Goal: Obtain resource: Download file/media

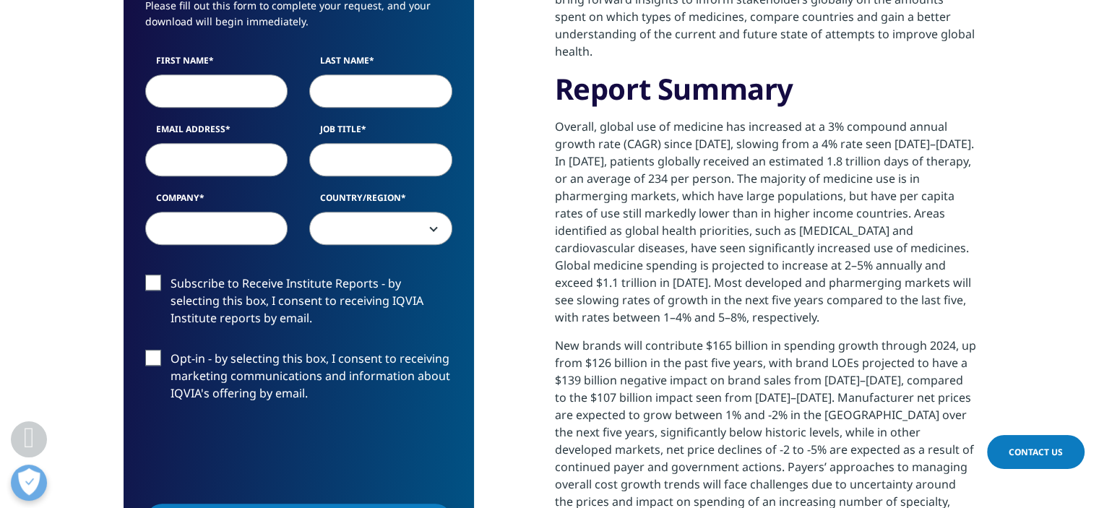
scroll to position [266, 0]
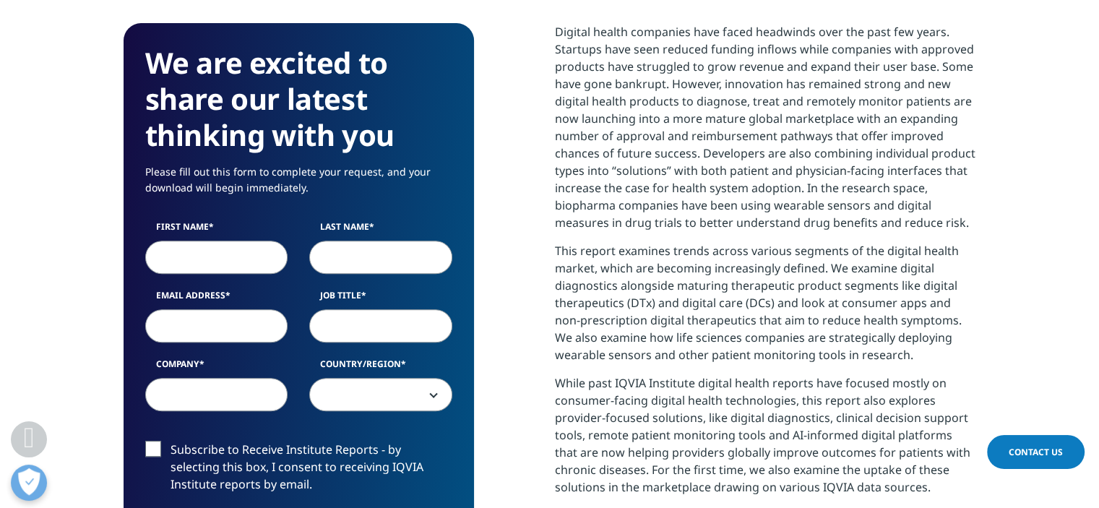
scroll to position [609, 0]
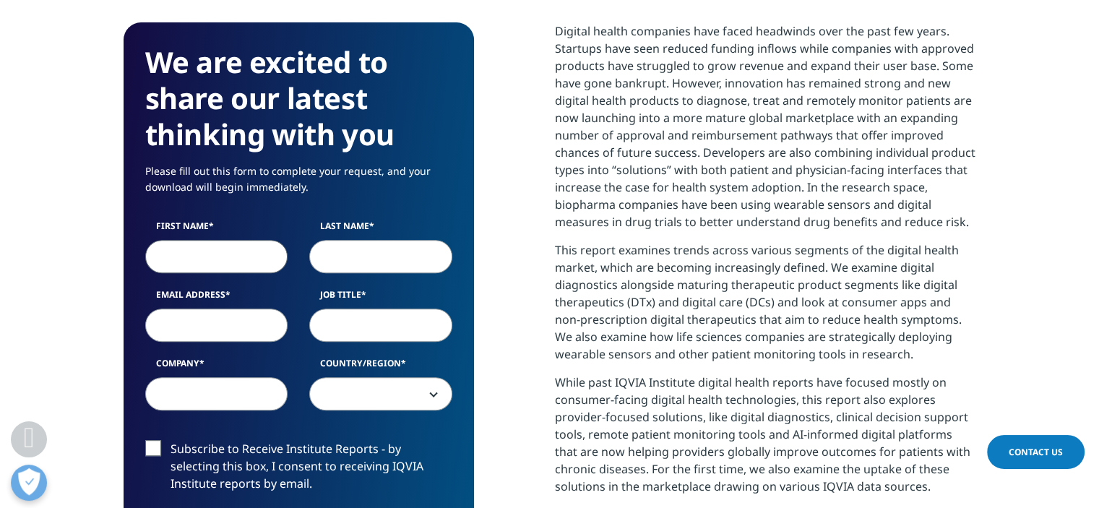
click at [209, 261] on input "First Name" at bounding box center [216, 256] width 143 height 33
type input "Nada"
click at [401, 251] on input "Last Name" at bounding box center [380, 256] width 143 height 33
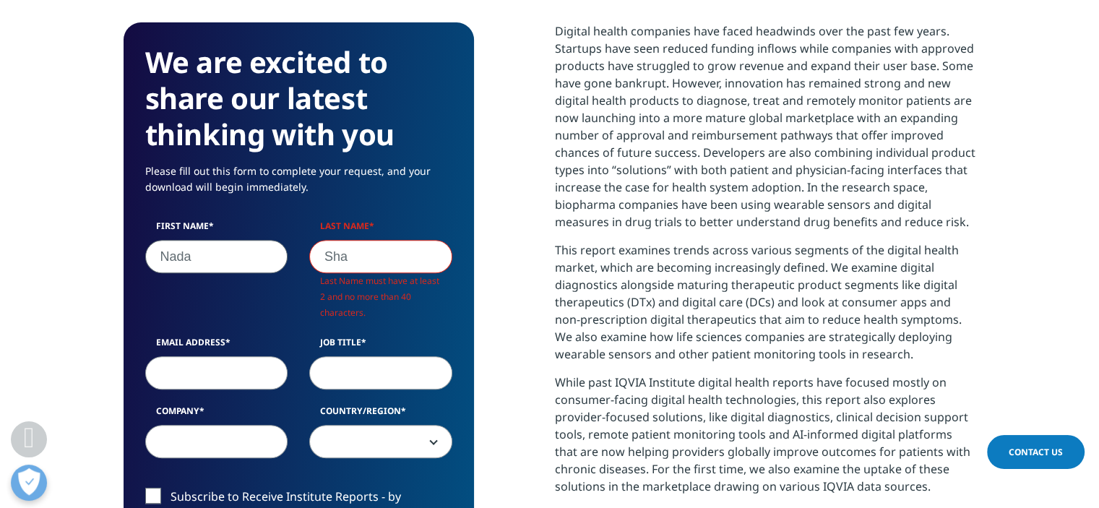
scroll to position [798, 853]
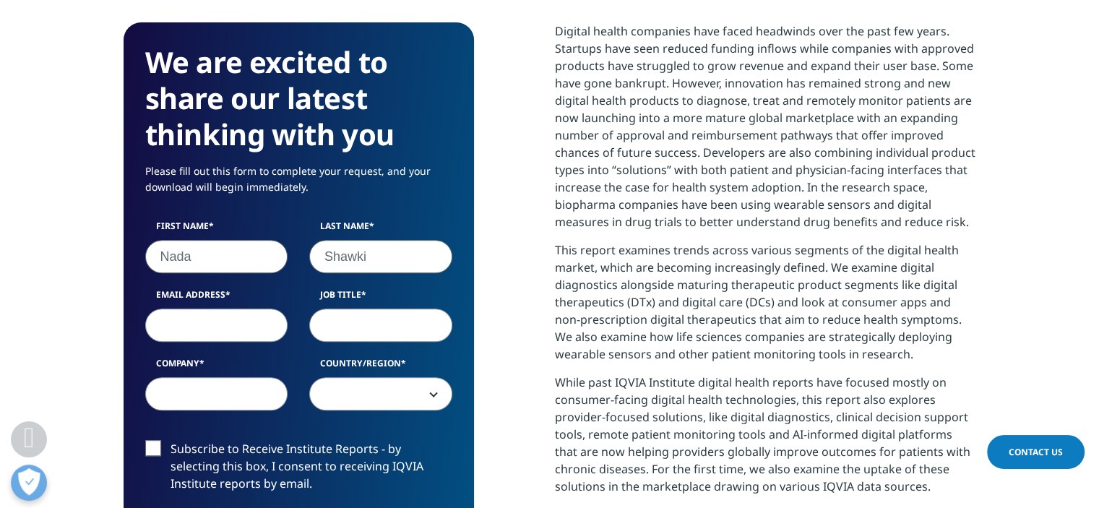
type input "Shawki"
click at [235, 329] on input "Email Address" at bounding box center [216, 325] width 143 height 33
type input "nada.shawki@infomineo.com"
click at [400, 306] on label "Job Title" at bounding box center [380, 298] width 143 height 20
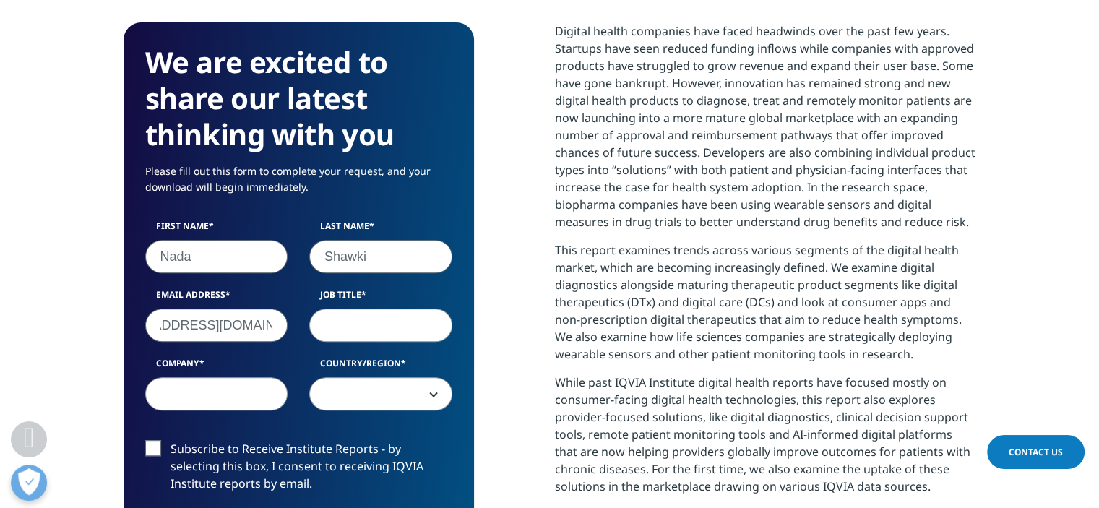
click at [400, 309] on input "Job Title" at bounding box center [380, 325] width 143 height 33
type input "Research"
click at [198, 413] on div "First Name Nada Last Name Shawki Email Address nada.shawki@infomineo.com Job Ti…" at bounding box center [298, 323] width 329 height 206
click at [183, 400] on input "Company" at bounding box center [216, 393] width 143 height 33
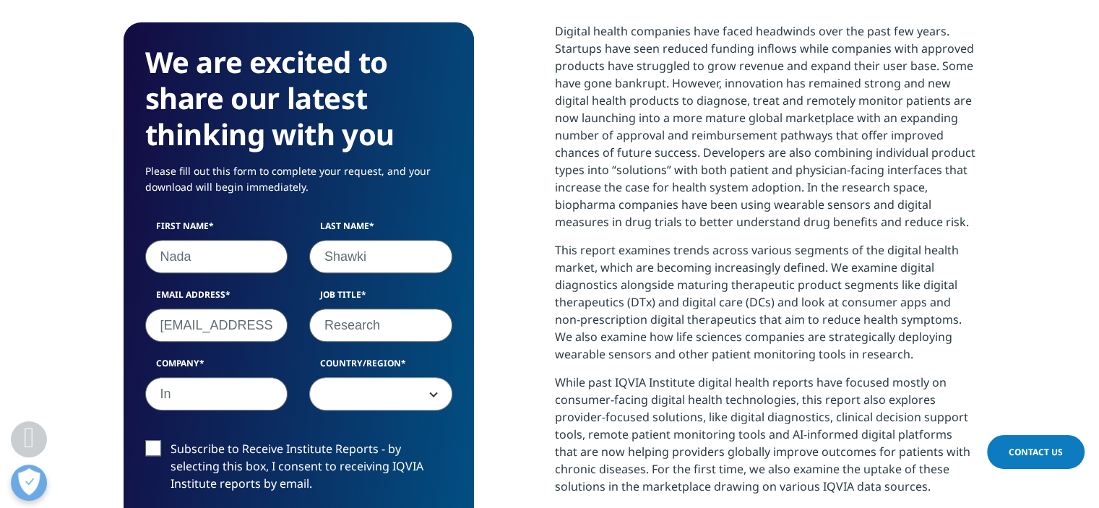
type input "In"
click at [379, 404] on span at bounding box center [381, 394] width 142 height 33
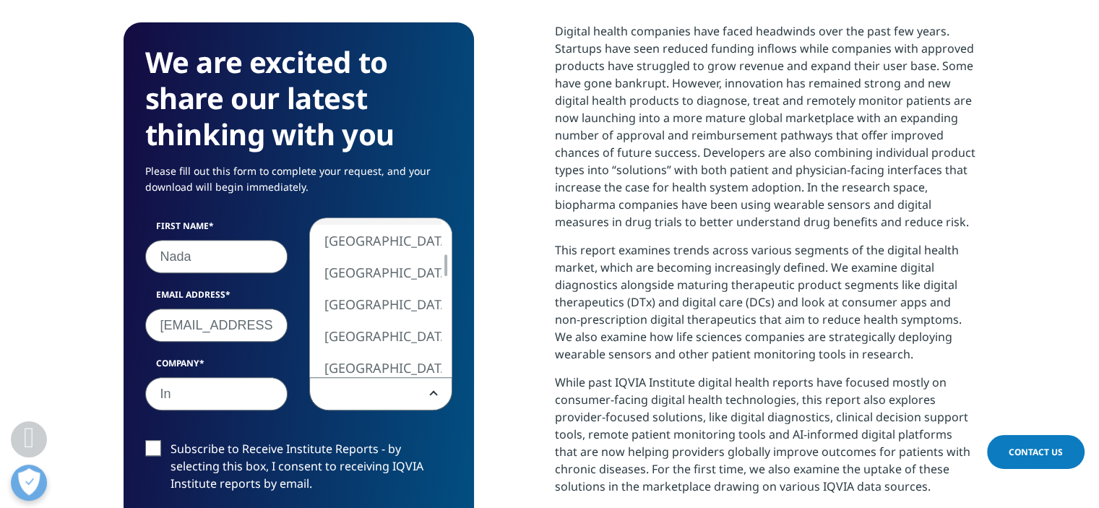
select select "[GEOGRAPHIC_DATA]"
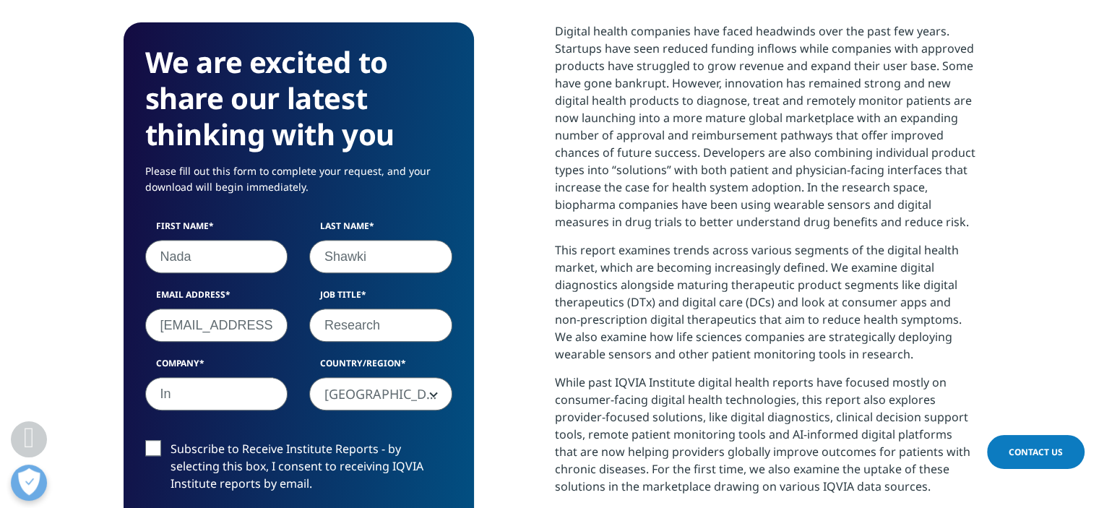
click at [194, 387] on input "In" at bounding box center [216, 393] width 143 height 33
type input "Infomineo"
click at [518, 333] on div "We are excited to share our latest thinking with you Please fill out this form …" at bounding box center [550, 421] width 853 height 799
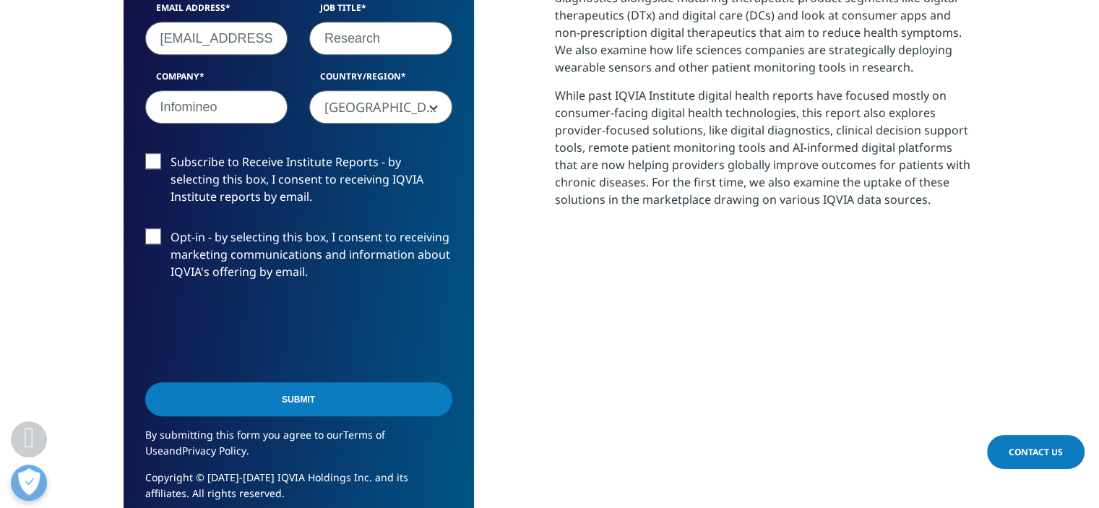
scroll to position [896, 0]
click at [302, 401] on input "Submit" at bounding box center [298, 399] width 307 height 34
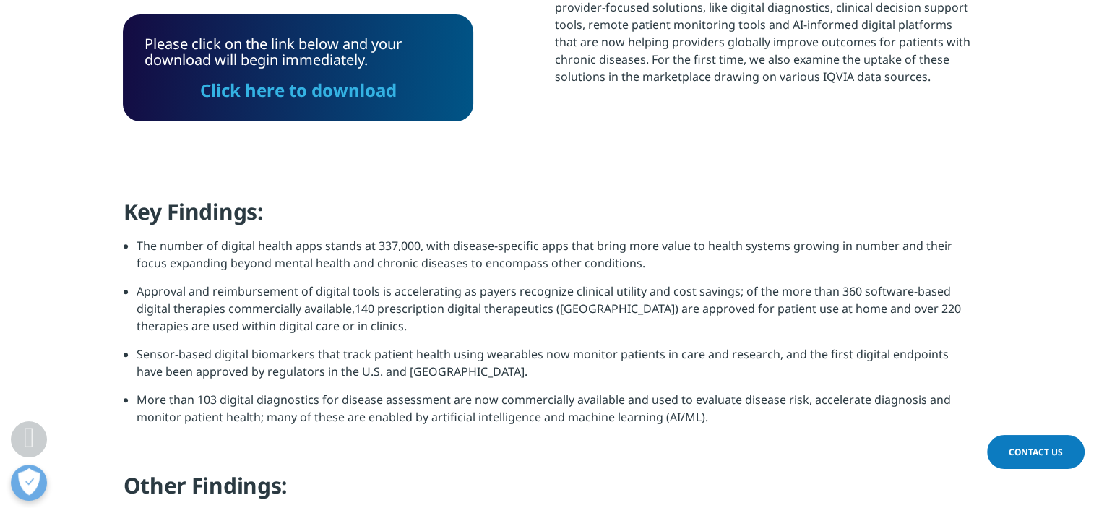
scroll to position [7, 7]
click at [304, 90] on link "Click here to download" at bounding box center [298, 90] width 197 height 24
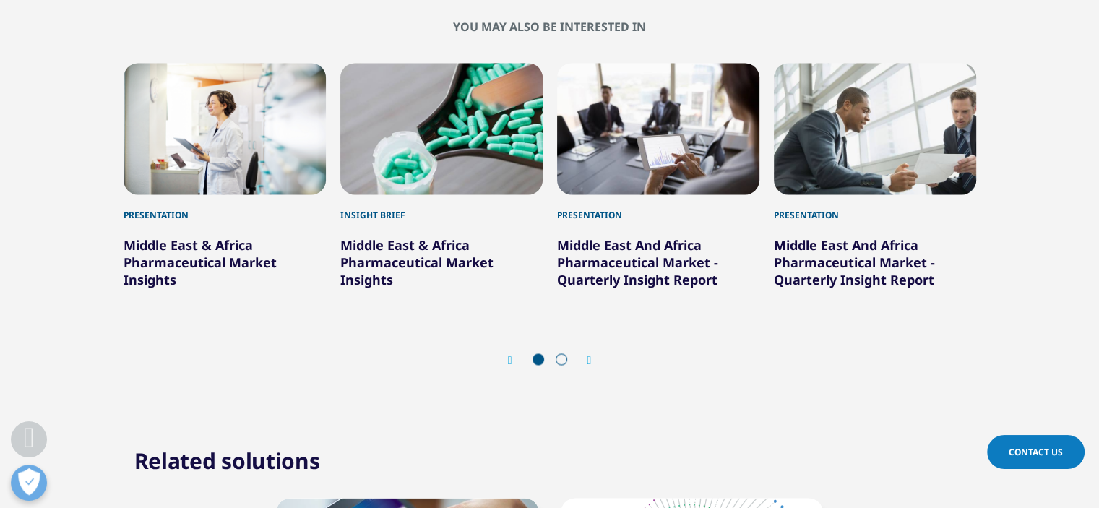
scroll to position [2158, 0]
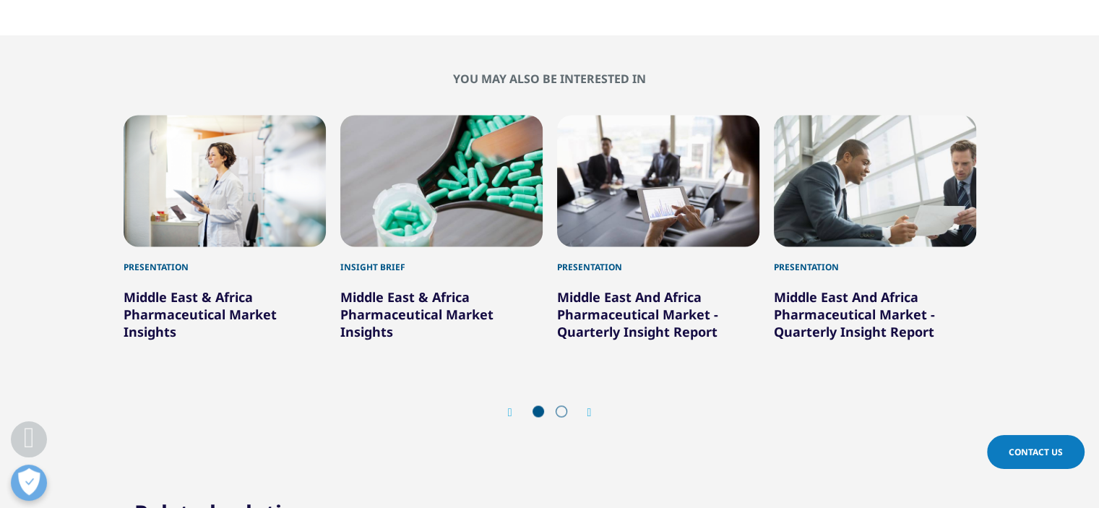
click at [591, 407] on icon "Next slide" at bounding box center [590, 413] width 4 height 12
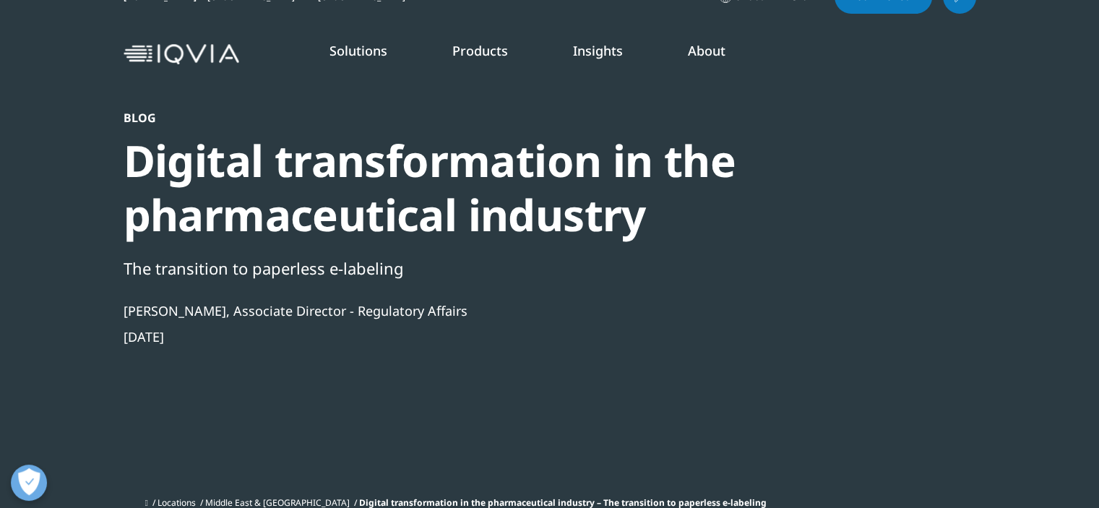
scroll to position [0, 0]
